Goal: Ask a question: Seek information or help from site administrators or community

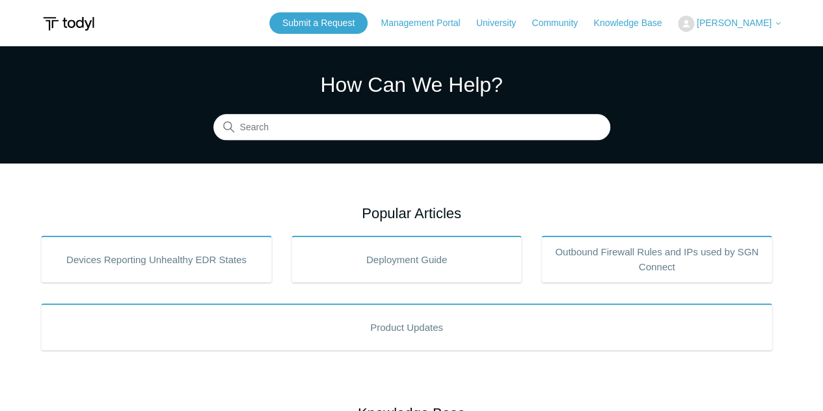
click at [770, 21] on span "[PERSON_NAME]" at bounding box center [734, 23] width 75 height 10
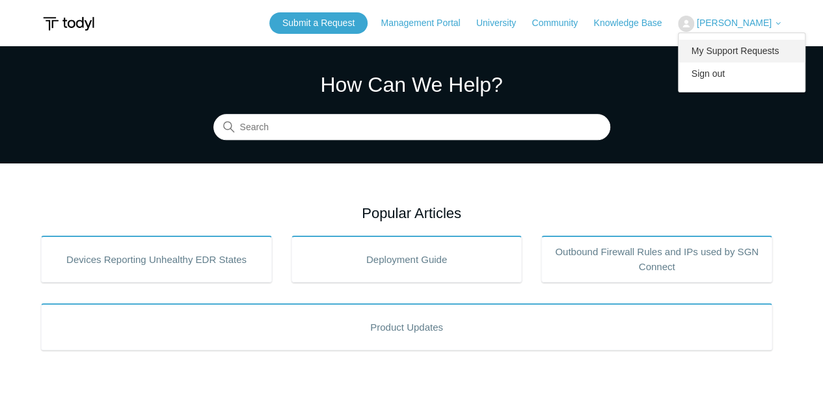
click at [731, 53] on link "My Support Requests" at bounding box center [742, 51] width 127 height 23
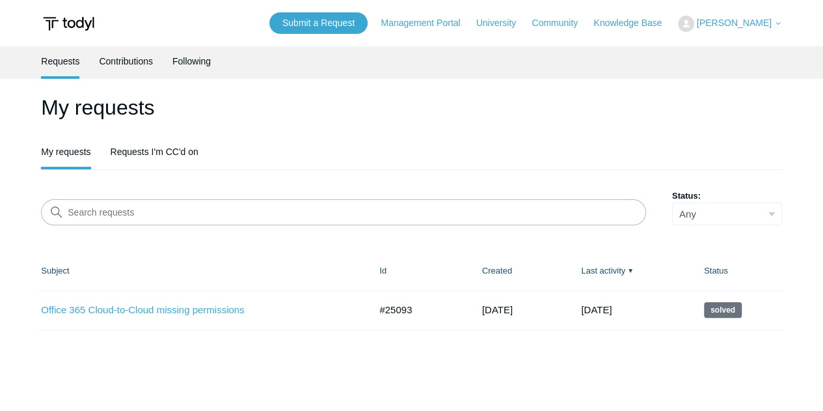
click at [68, 148] on link "My requests" at bounding box center [65, 152] width 49 height 30
click at [329, 26] on link "Submit a Request" at bounding box center [318, 22] width 98 height 21
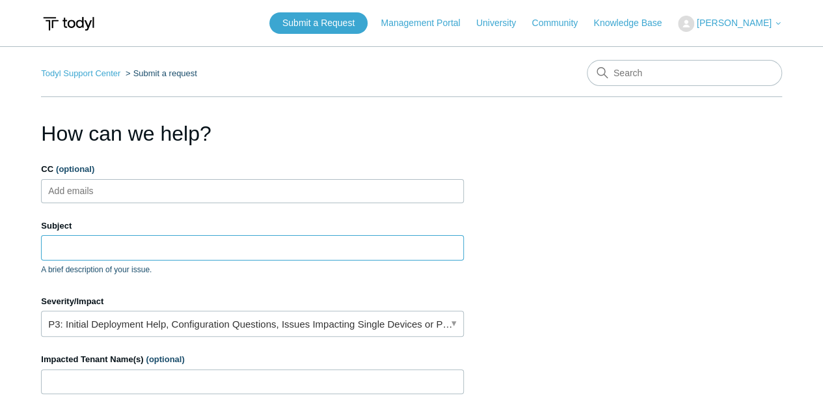
click at [154, 243] on input "Subject" at bounding box center [252, 247] width 423 height 25
click at [197, 237] on input "Us" at bounding box center [252, 247] width 423 height 25
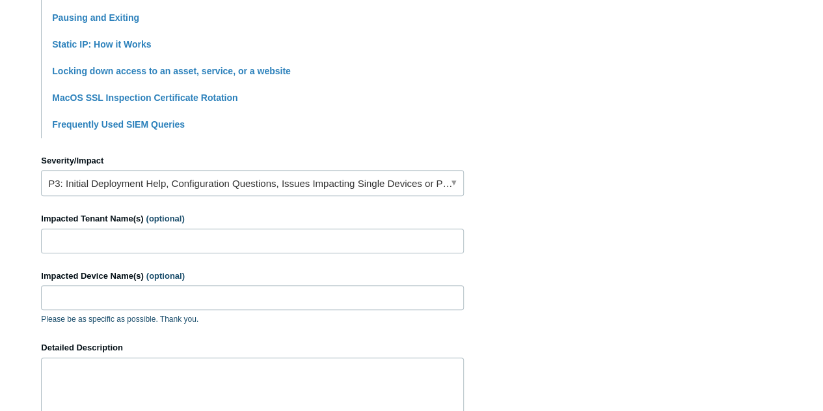
scroll to position [463, 0]
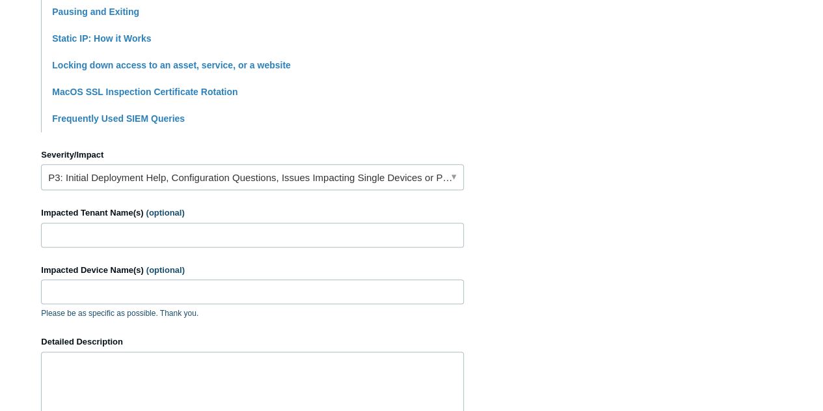
type input "User shows to be online via SASE yet cant connect to other devices on the SASE"
click at [219, 239] on input "Impacted Tenant Name(s) (optional)" at bounding box center [252, 235] width 423 height 25
type input "MLO"
type input "M"
type input "MIKE-THINKPAD"
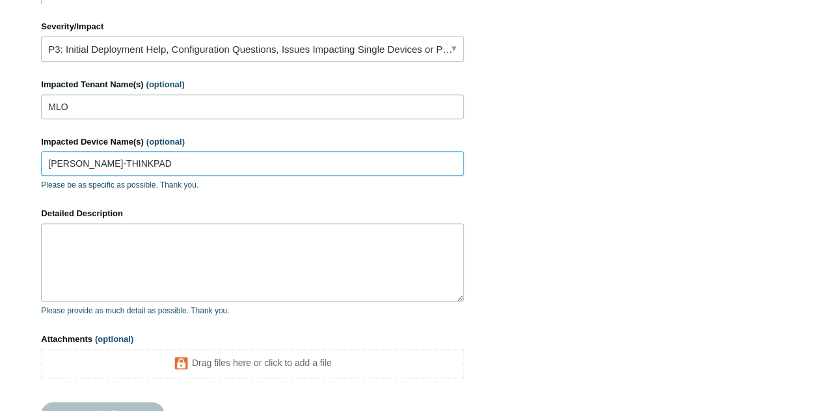
scroll to position [591, 0]
click at [195, 241] on textarea "Detailed Description" at bounding box center [252, 262] width 423 height 78
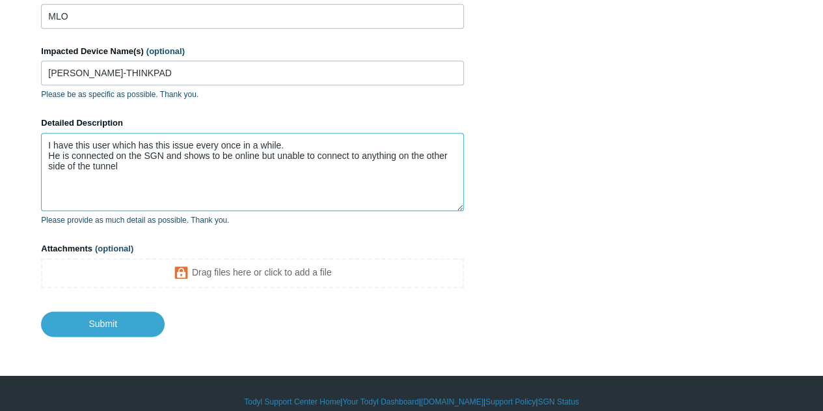
scroll to position [681, 0]
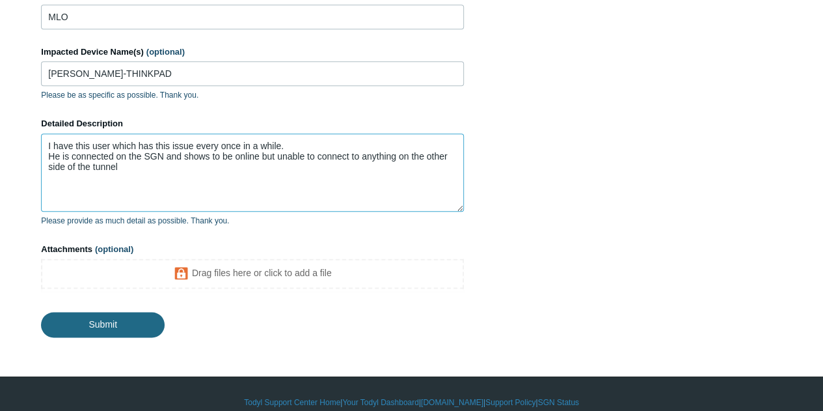
type textarea "I have this user which has this issue every once in a while. He is connected on…"
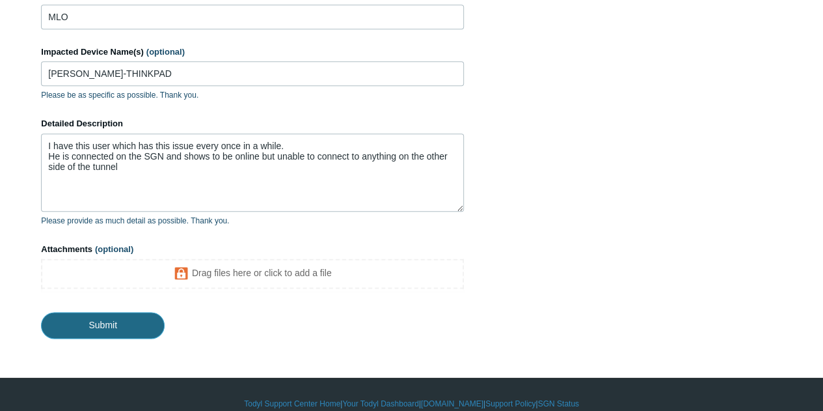
click at [103, 323] on input "Submit" at bounding box center [103, 325] width 124 height 26
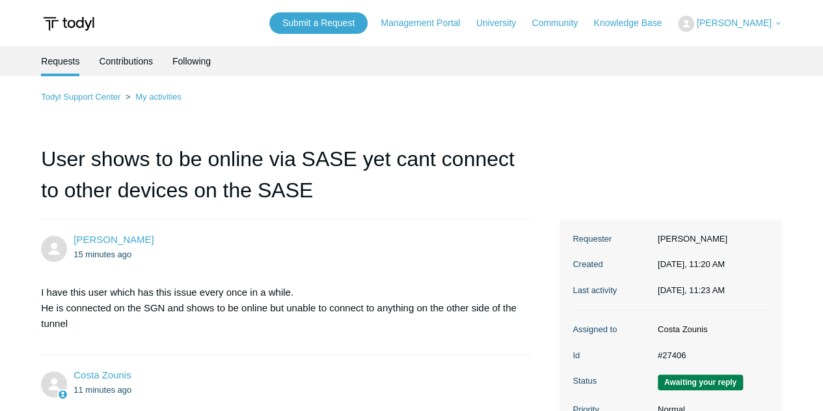
click at [407, 235] on div "[PERSON_NAME] 15 minutes ago" at bounding box center [295, 246] width 443 height 29
